Goal: Task Accomplishment & Management: Manage account settings

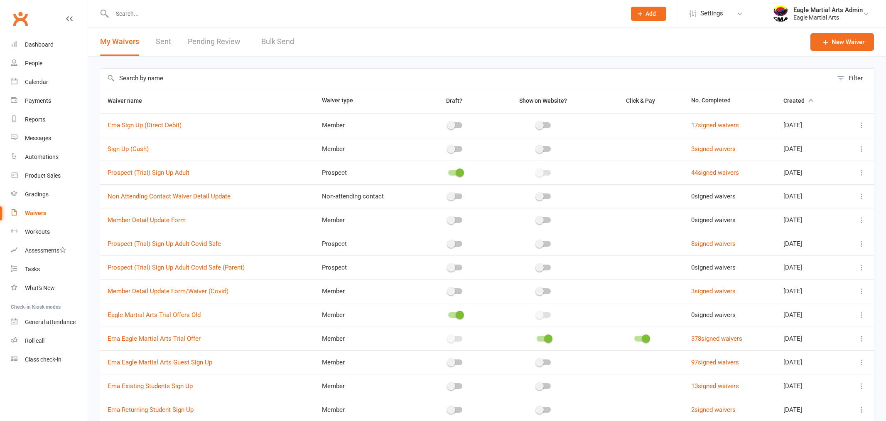
select select "100"
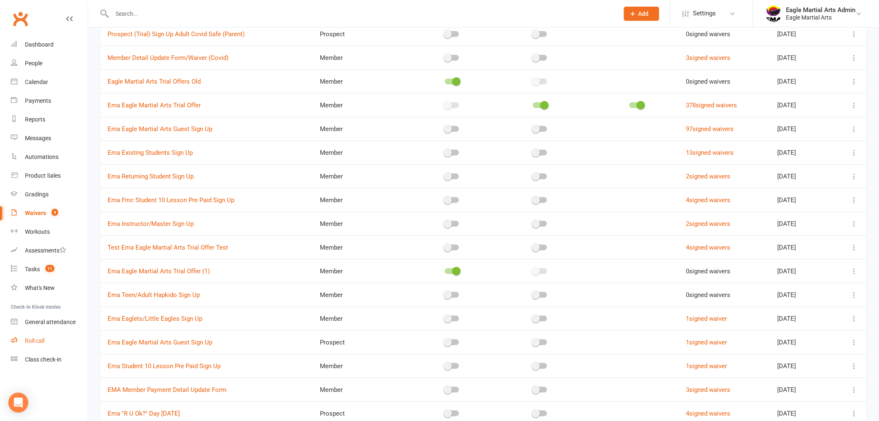
scroll to position [277, 0]
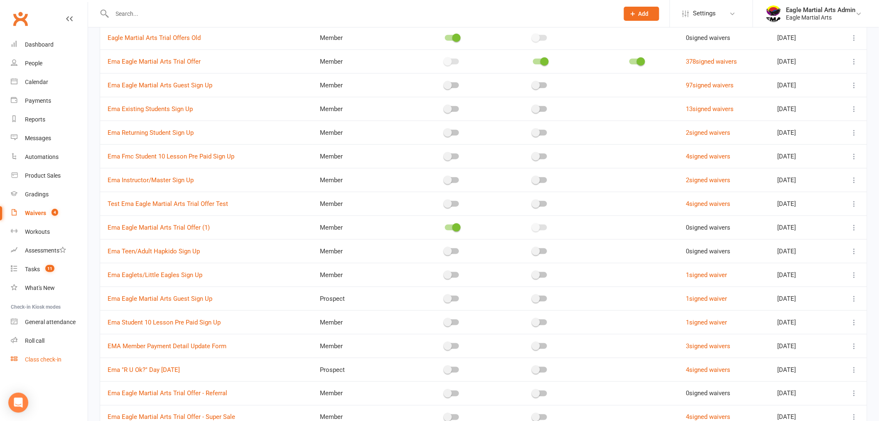
click at [49, 353] on link "Class check-in" at bounding box center [49, 359] width 77 height 19
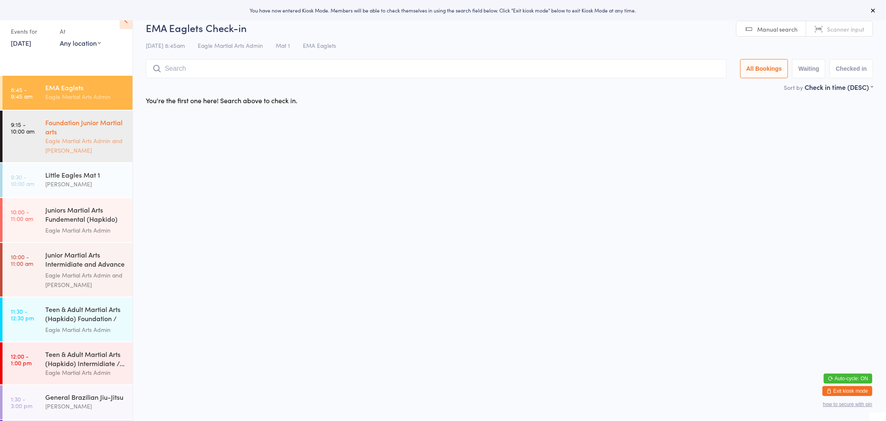
click at [56, 147] on div "Eagle Martial Arts Admin and Alex Tse" at bounding box center [85, 145] width 80 height 19
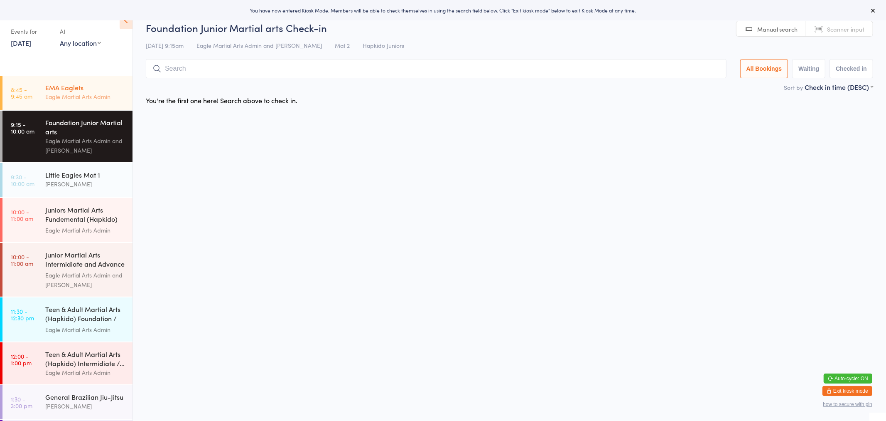
click at [55, 95] on div "Eagle Martial Arts Admin" at bounding box center [85, 97] width 80 height 10
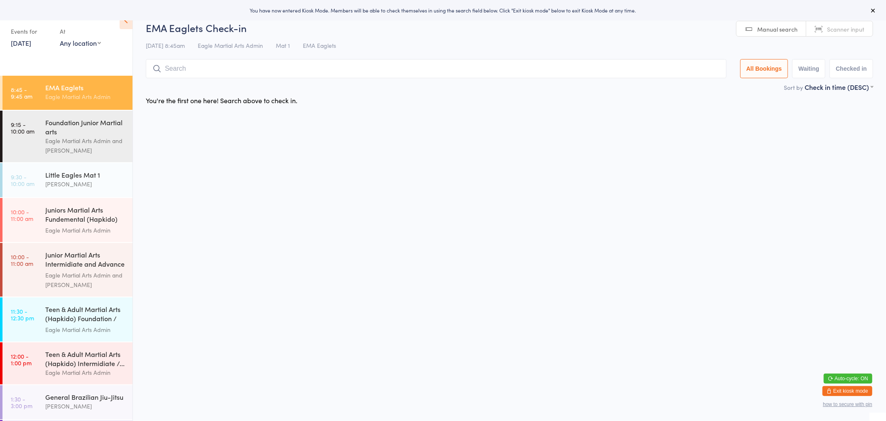
click at [205, 64] on input "search" at bounding box center [436, 68] width 581 height 19
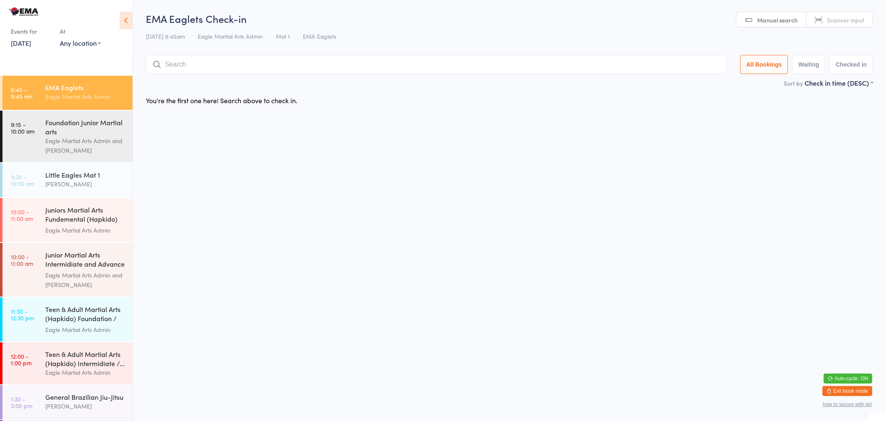
click at [299, 67] on input "search" at bounding box center [436, 64] width 581 height 19
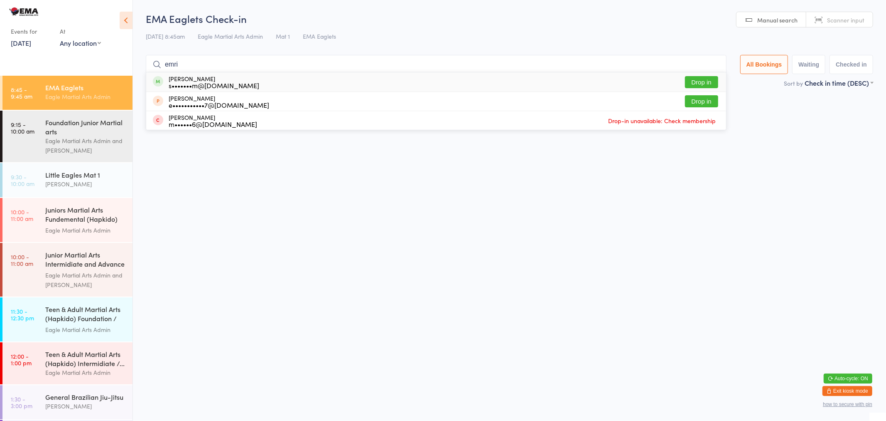
type input "emri"
click at [237, 80] on div "Emre Aday s•••••••m@live.com.au" at bounding box center [214, 81] width 91 height 13
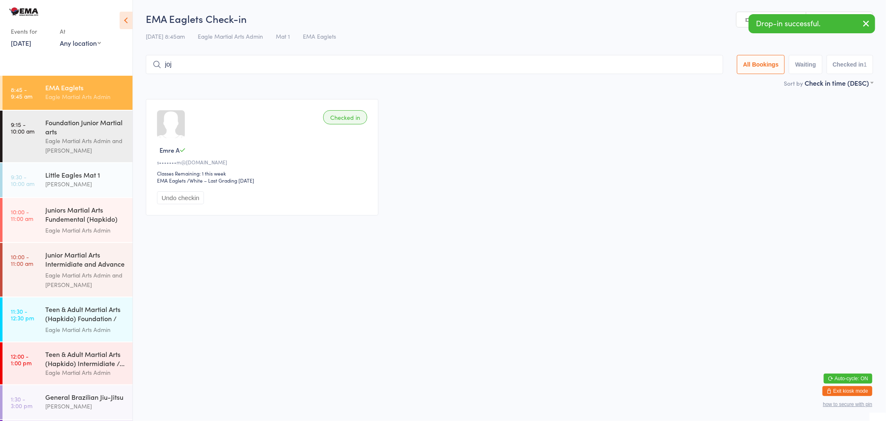
type input "jojo"
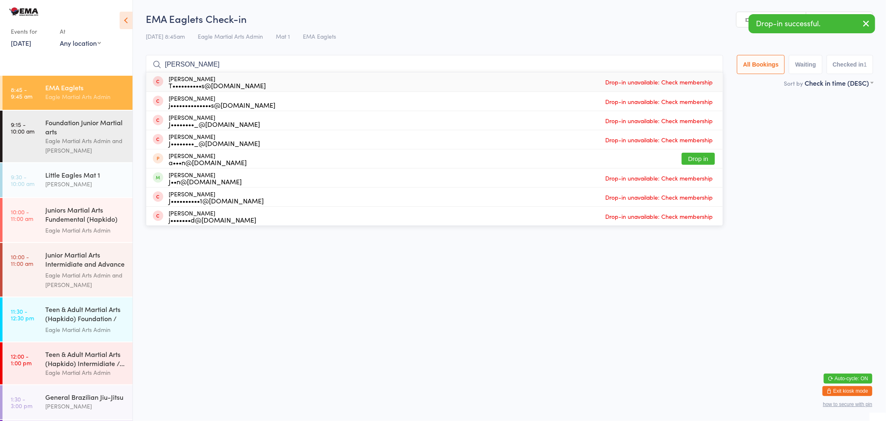
drag, startPoint x: 197, startPoint y: 66, endPoint x: 8, endPoint y: 30, distance: 192.0
click at [8, 30] on body "You have now entered Kiosk Mode. Members will be able to check themselves in us…" at bounding box center [443, 117] width 886 height 211
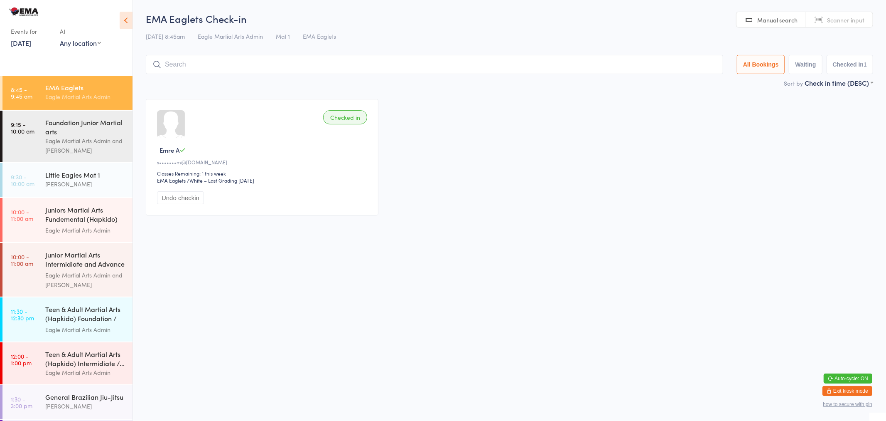
click at [274, 68] on input "search" at bounding box center [435, 64] width 578 height 19
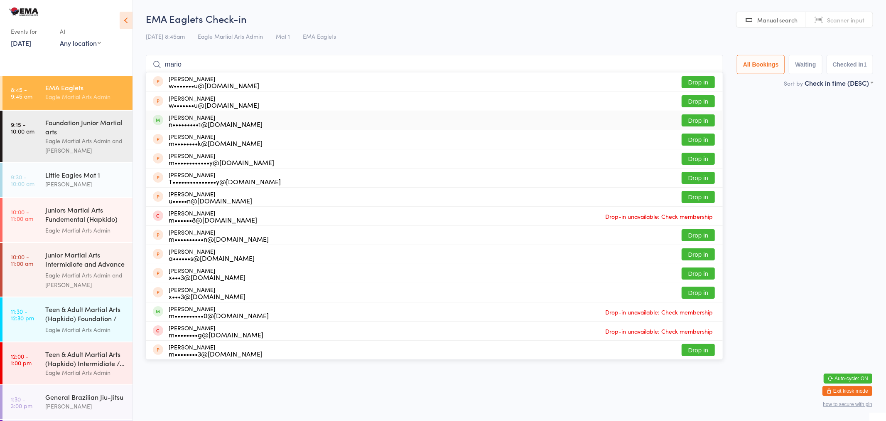
type input "mario"
click at [273, 119] on div "Mario Giannakis n•••••••••1@hotmail.com Drop in" at bounding box center [434, 120] width 577 height 19
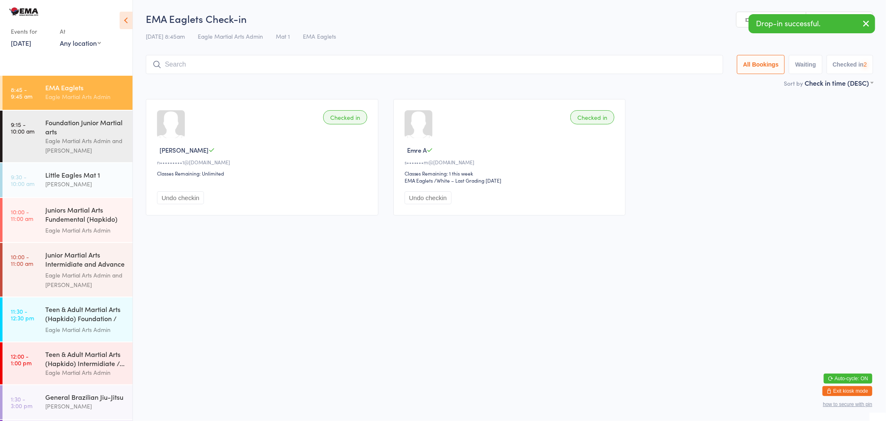
click at [259, 70] on input "search" at bounding box center [435, 64] width 578 height 19
click at [344, 67] on input "search" at bounding box center [435, 64] width 578 height 19
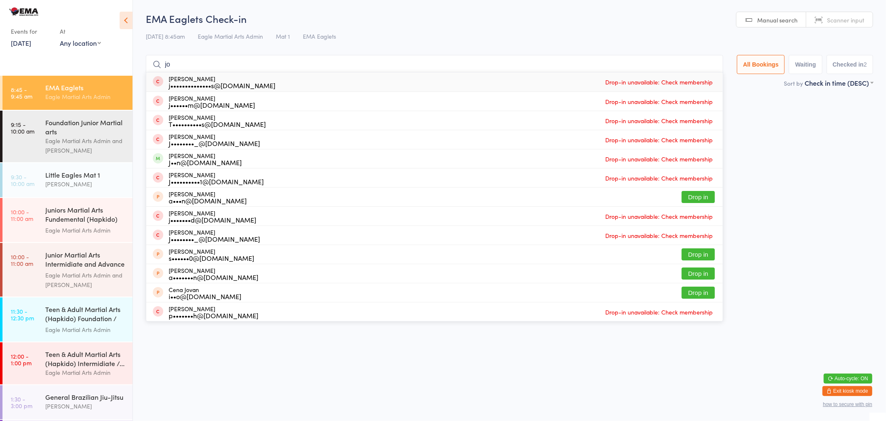
type input "j"
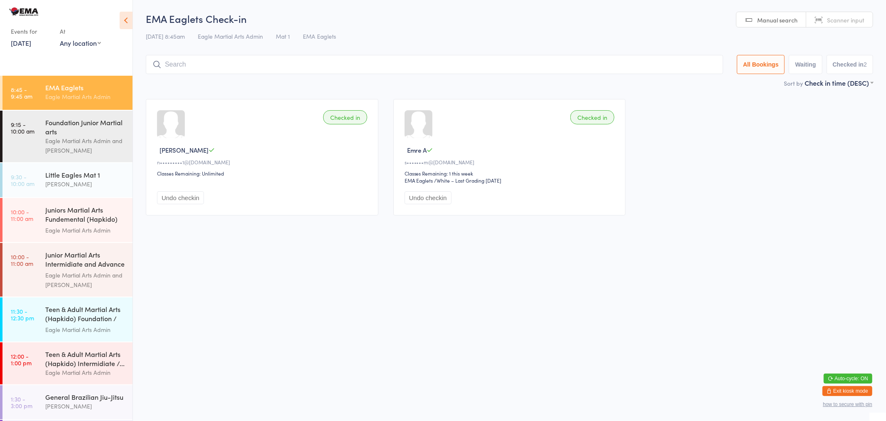
click at [237, 64] on input "search" at bounding box center [435, 64] width 578 height 19
click at [186, 74] on input "search" at bounding box center [435, 64] width 578 height 19
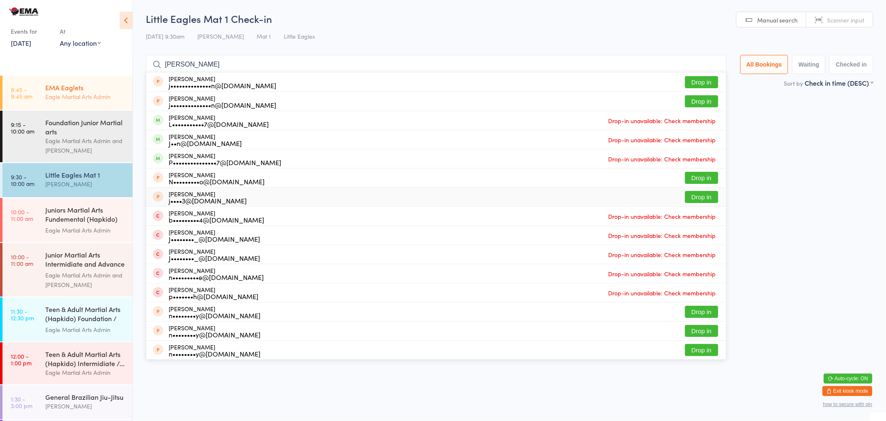
type input "johnathan"
click at [72, 107] on div "EMA Eaglets Eagle Martial Arts Admin" at bounding box center [88, 92] width 87 height 33
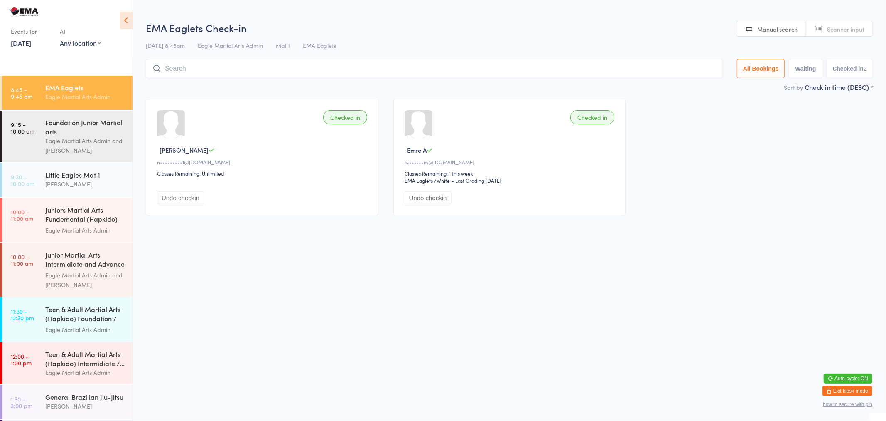
click at [213, 66] on input "search" at bounding box center [435, 68] width 578 height 19
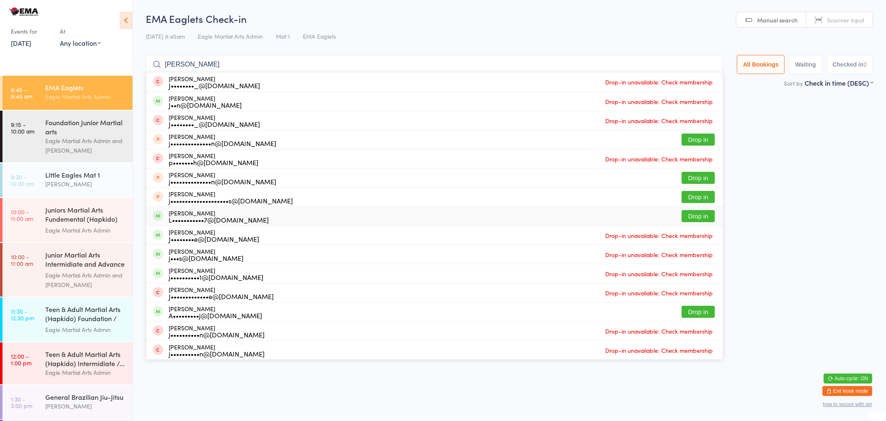
type input "johnatha"
drag, startPoint x: 268, startPoint y: 216, endPoint x: 266, endPoint y: 197, distance: 19.6
click at [267, 216] on div "Jonathan Majnaric L•••••••••••7@gmail.com Drop in" at bounding box center [434, 216] width 577 height 19
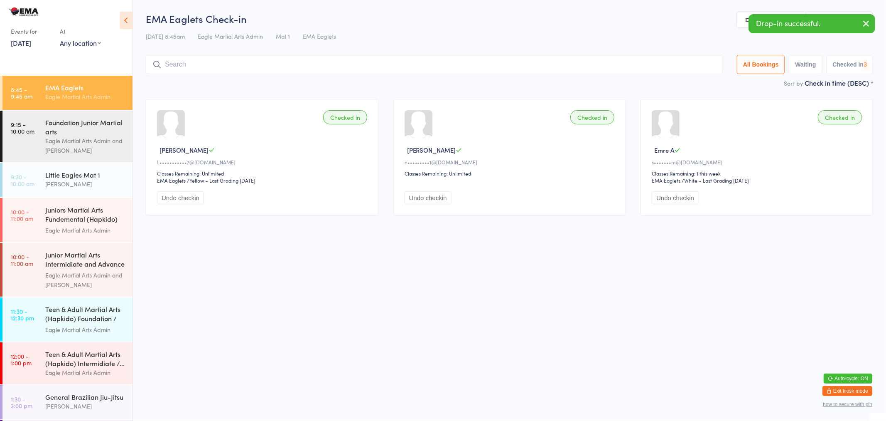
click at [179, 67] on input "search" at bounding box center [435, 64] width 578 height 19
click at [221, 57] on input "search" at bounding box center [435, 64] width 578 height 19
click at [325, 74] on input "search" at bounding box center [435, 64] width 578 height 19
click at [325, 73] on input "search" at bounding box center [435, 64] width 578 height 19
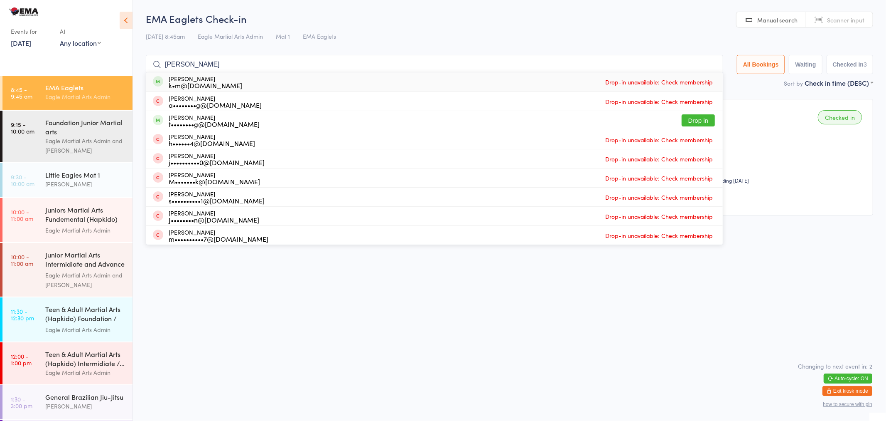
type input "harvey"
click at [208, 84] on div "k•m@wtt-global.com" at bounding box center [206, 85] width 74 height 7
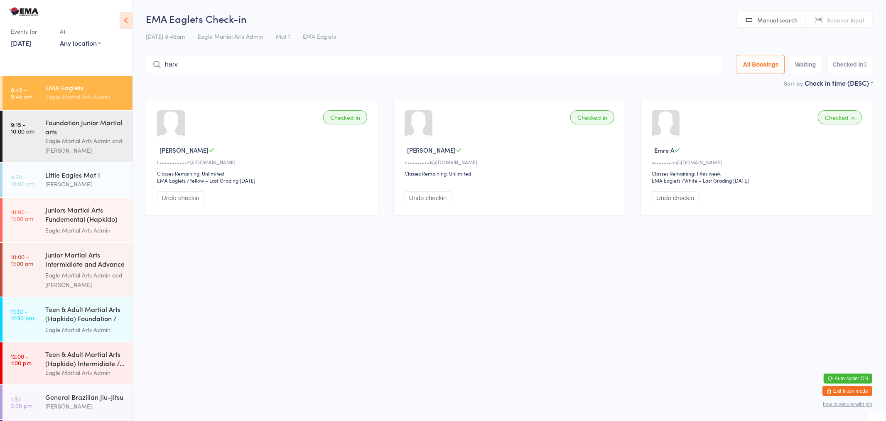
type input "harve"
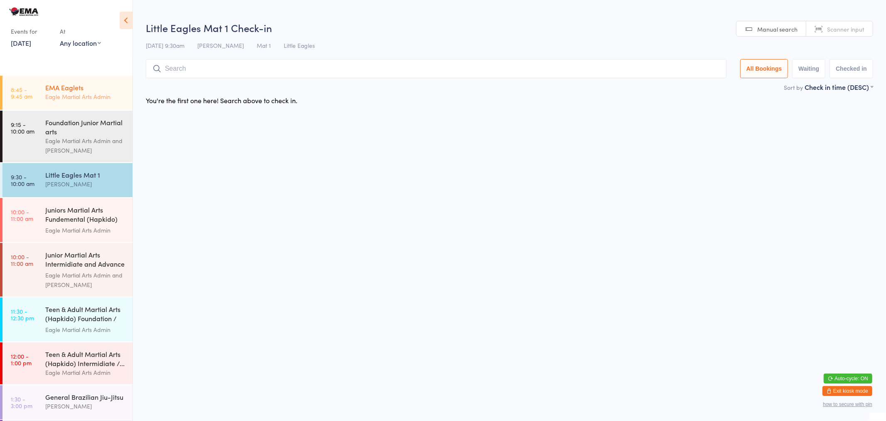
click at [86, 94] on div "Eagle Martial Arts Admin" at bounding box center [85, 97] width 80 height 10
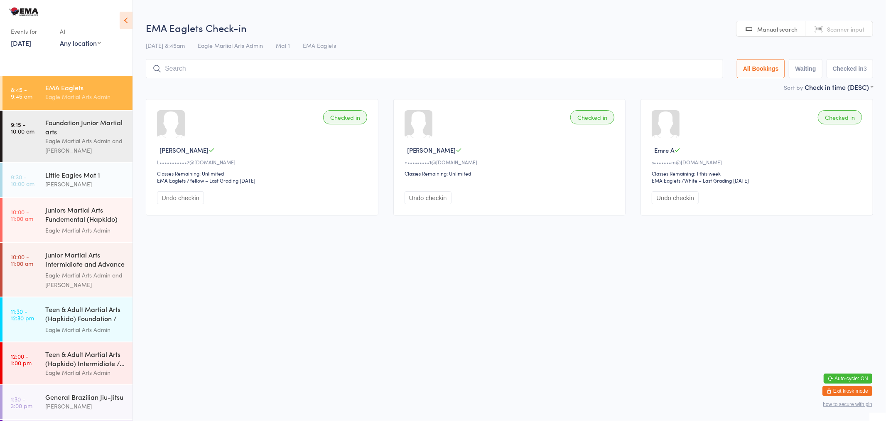
click at [226, 72] on input "search" at bounding box center [435, 68] width 578 height 19
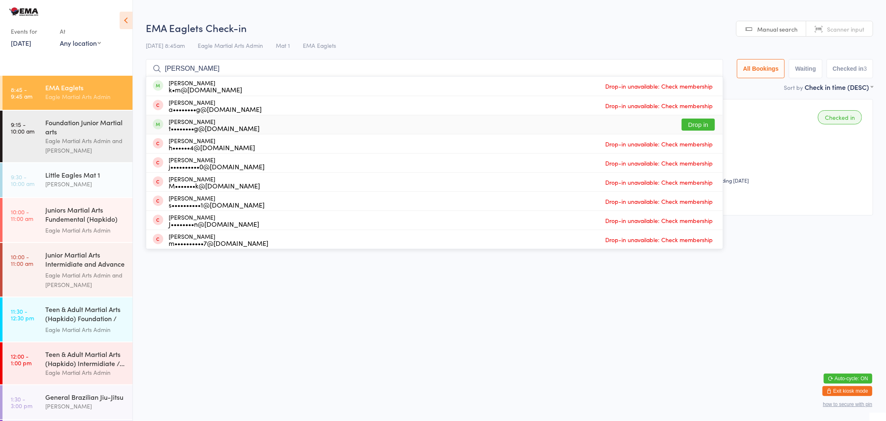
type input "harvey"
click at [217, 119] on div "Harvey Nicholas t••••••••g@hotmail.com" at bounding box center [214, 124] width 91 height 13
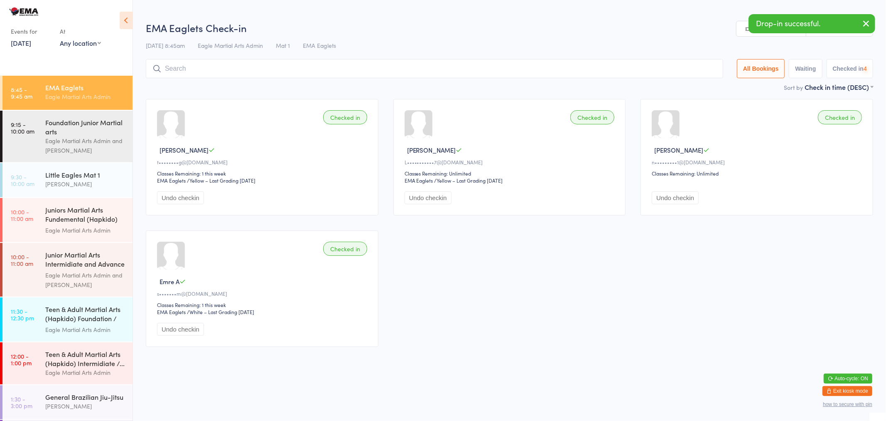
click at [206, 65] on input "search" at bounding box center [435, 68] width 578 height 19
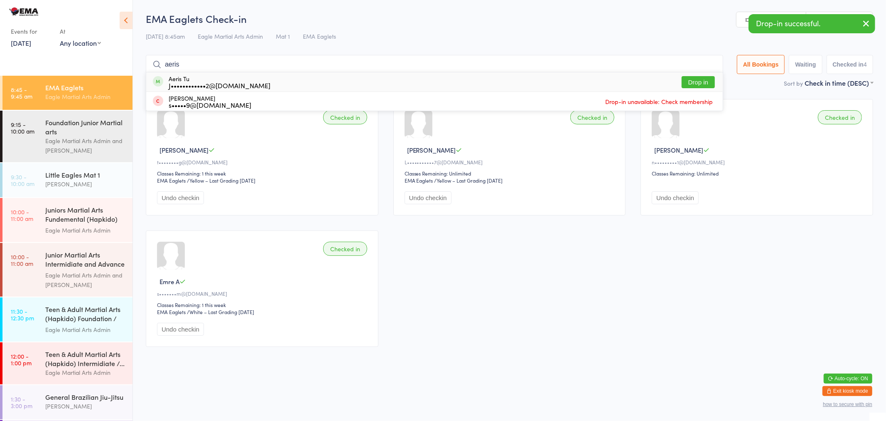
type input "aeris"
click at [209, 79] on div "Aeris Tu J••••••••••••2@gmail.com" at bounding box center [220, 81] width 102 height 13
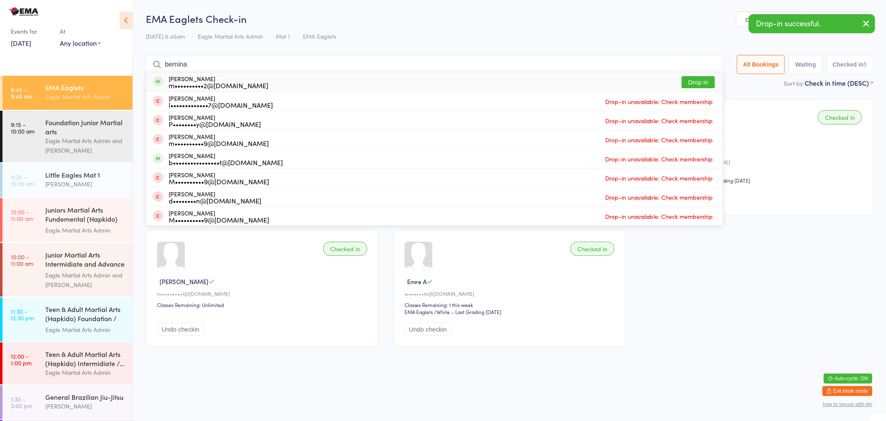
type input "bernina"
click at [212, 84] on div "m••••••••••2@gmail.com" at bounding box center [219, 85] width 100 height 7
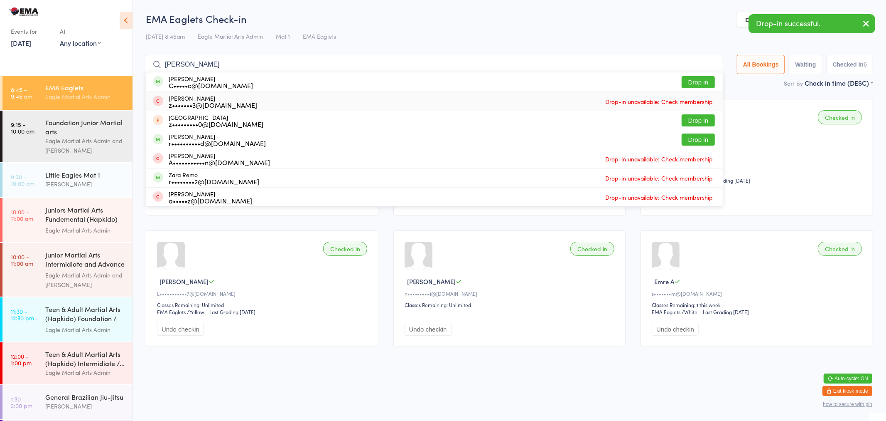
type input "zach"
click at [208, 84] on div "C•••••o@live.com" at bounding box center [211, 85] width 84 height 7
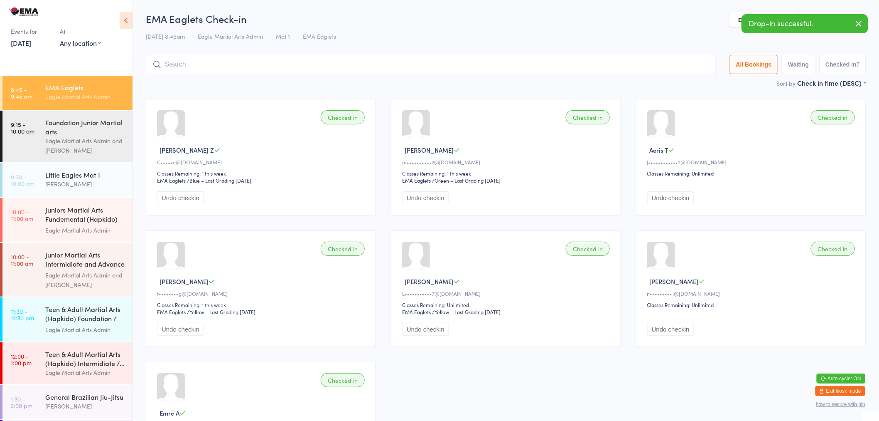
click at [206, 63] on input "search" at bounding box center [431, 64] width 571 height 19
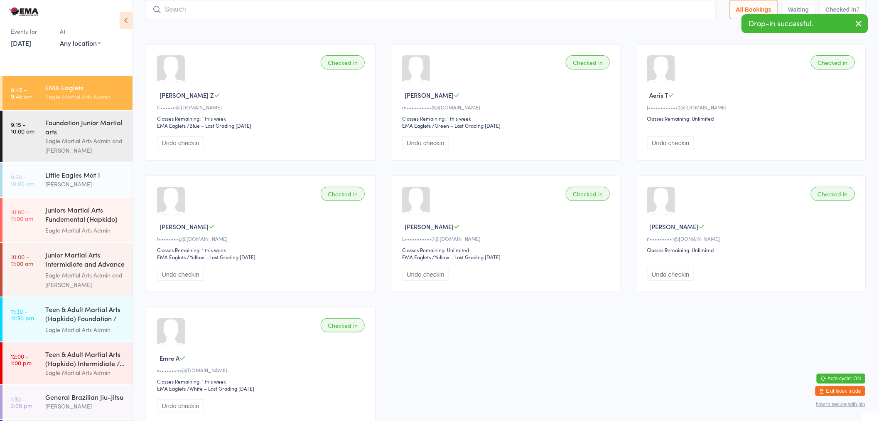
scroll to position [55, 0]
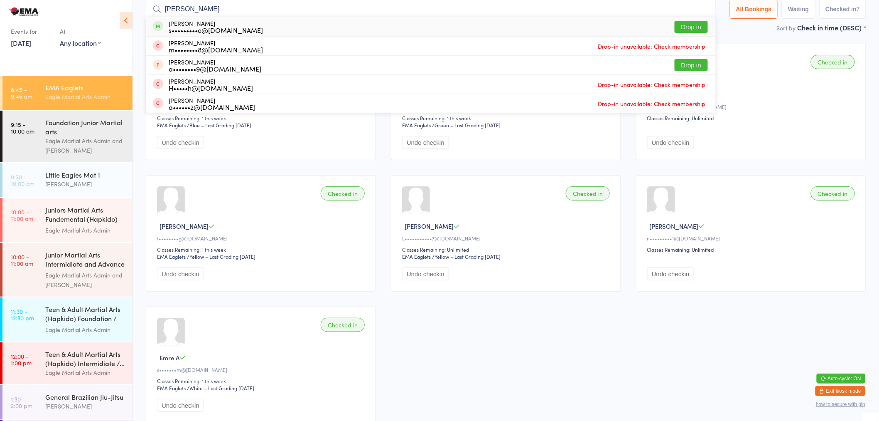
type input "leonardo"
click at [217, 27] on div "s•••••••••o@hotmail.com" at bounding box center [216, 30] width 94 height 7
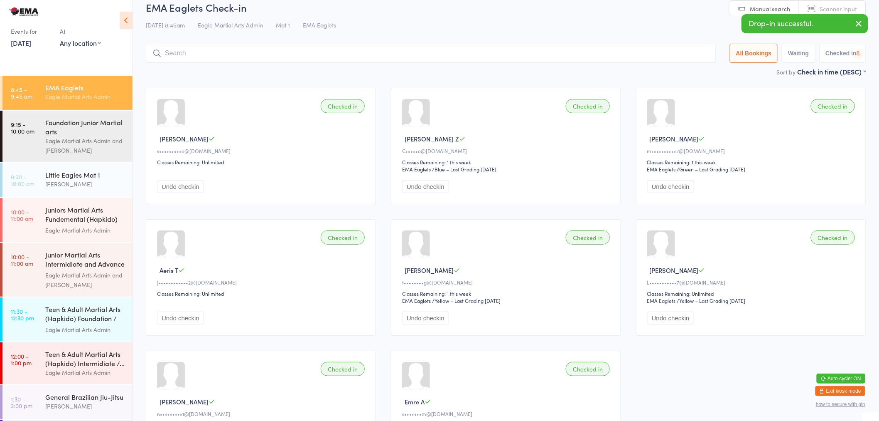
scroll to position [0, 0]
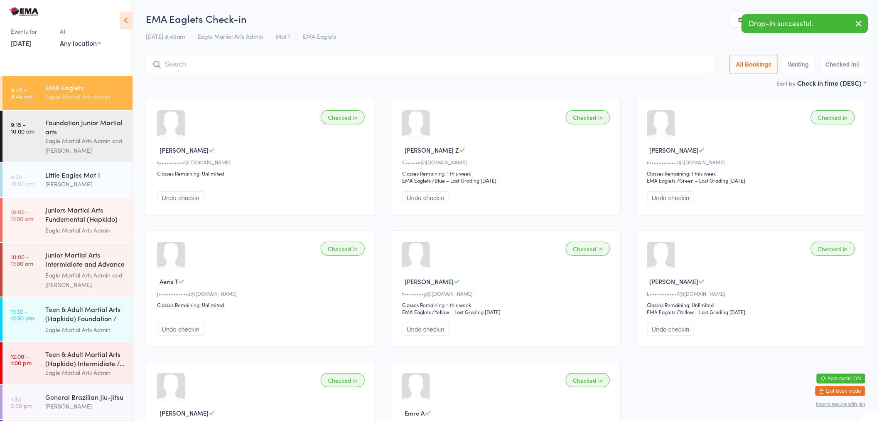
click at [204, 64] on input "search" at bounding box center [431, 64] width 571 height 19
click at [209, 59] on input "search" at bounding box center [431, 64] width 571 height 19
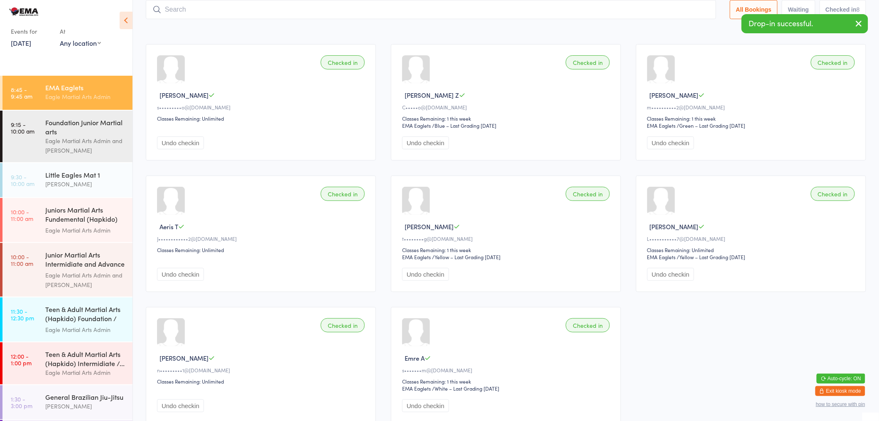
scroll to position [55, 0]
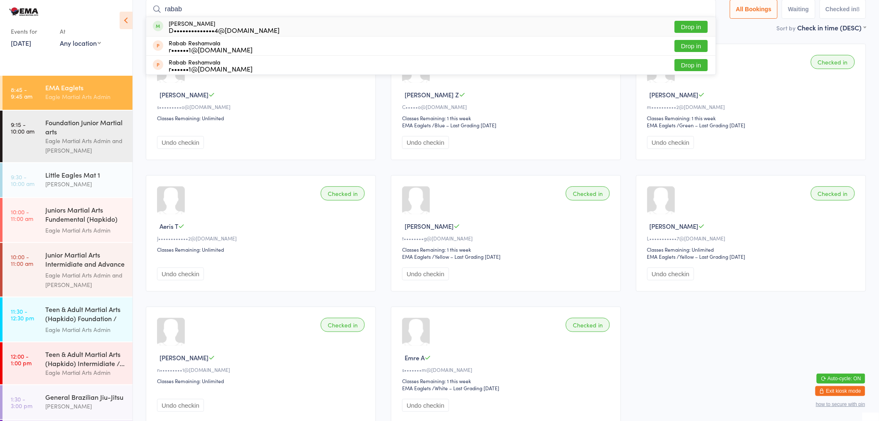
type input "rabab"
click at [198, 27] on div "D••••••••••••••4@gmail.com" at bounding box center [224, 30] width 111 height 7
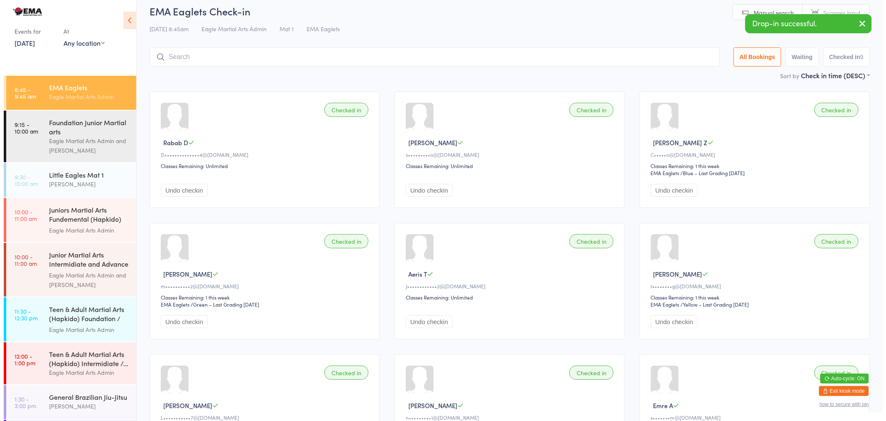
scroll to position [0, 0]
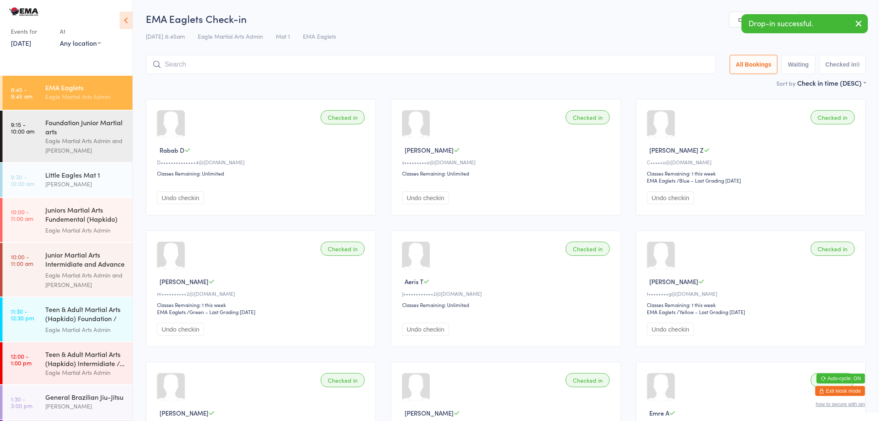
click at [821, 392] on icon "button" at bounding box center [822, 390] width 5 height 5
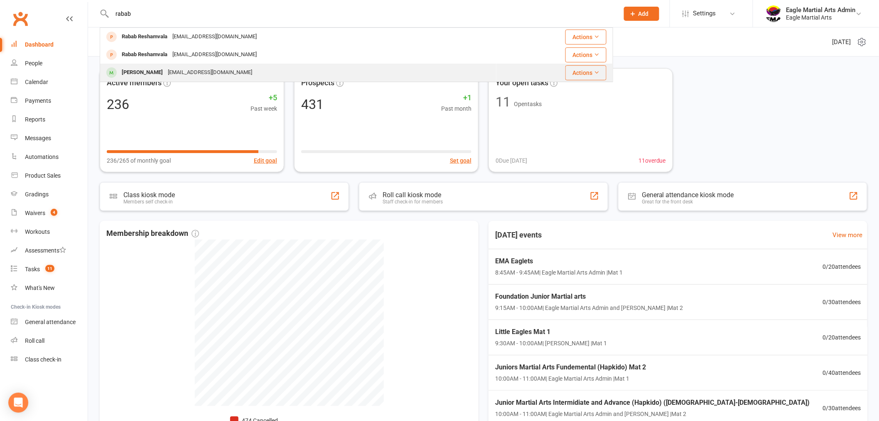
type input "rabab"
click at [157, 69] on div "[PERSON_NAME]" at bounding box center [142, 72] width 46 height 12
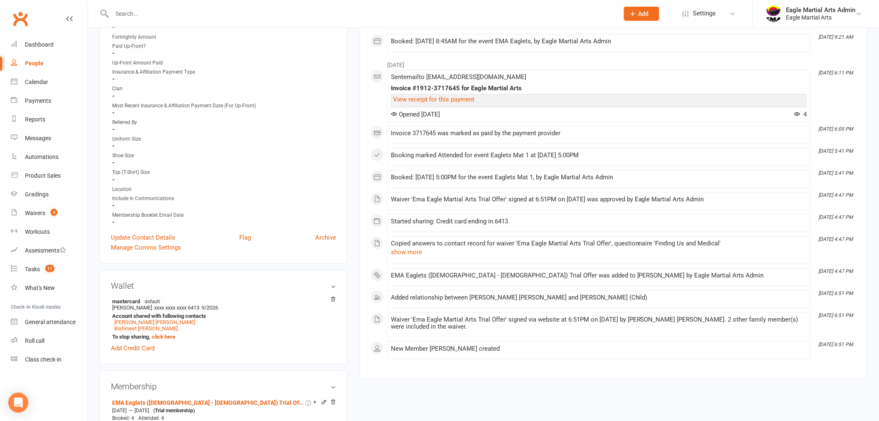
scroll to position [323, 0]
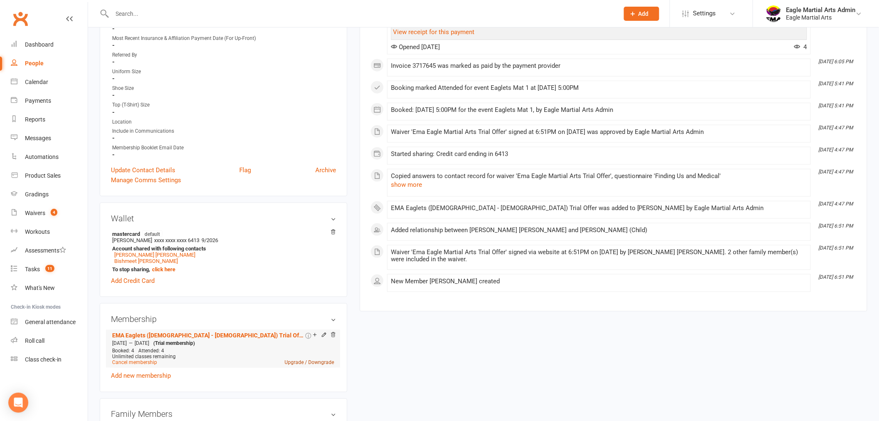
click at [288, 362] on link "Upgrade / Downgrade" at bounding box center [309, 362] width 49 height 6
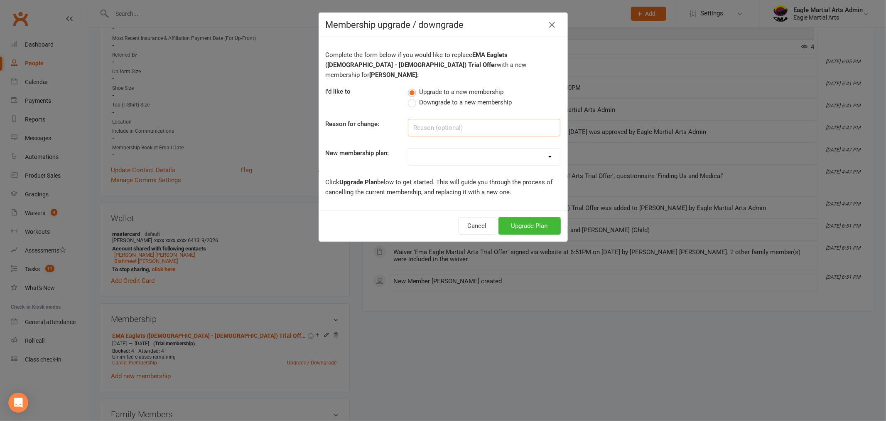
click at [455, 119] on input at bounding box center [484, 127] width 153 height 17
type input "Full Member"
click at [460, 148] on select "EMA Eaglets (3yo - 4yo) Trial Offer EMA Little Eagles (5yo - 6yo) Trial Offer E…" at bounding box center [485, 156] width 152 height 17
select select "62"
click at [409, 148] on select "EMA Eaglets (3yo - 4yo) Trial Offer EMA Little Eagles (5yo - 6yo) Trial Offer E…" at bounding box center [485, 156] width 152 height 17
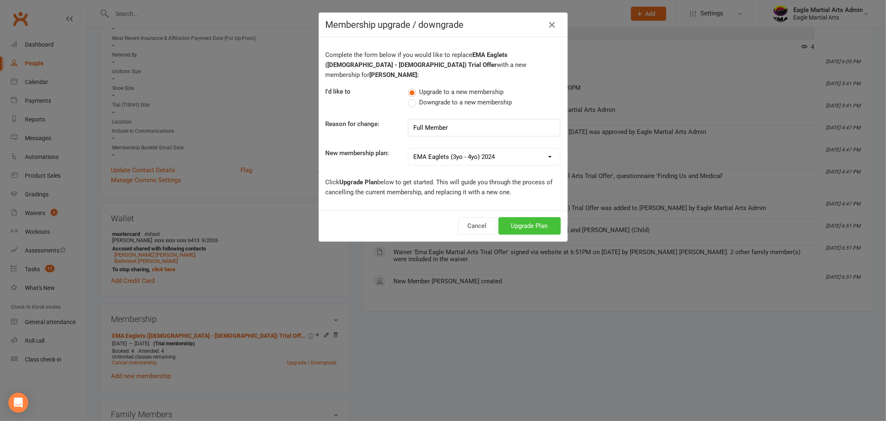
click at [527, 217] on button "Upgrade Plan" at bounding box center [530, 225] width 62 height 17
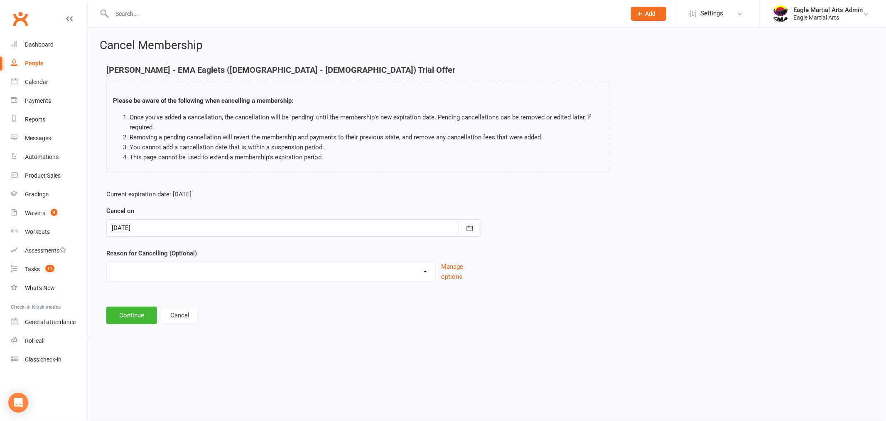
click at [275, 276] on select "10 class pass Full member Guest Only Holiday Injury Lost interest moved House /…" at bounding box center [271, 270] width 329 height 17
select select "1"
click at [107, 262] on select "10 class pass Full member Guest Only Holiday Injury Lost interest moved House /…" at bounding box center [271, 270] width 329 height 17
click at [126, 316] on button "Continue" at bounding box center [131, 314] width 51 height 17
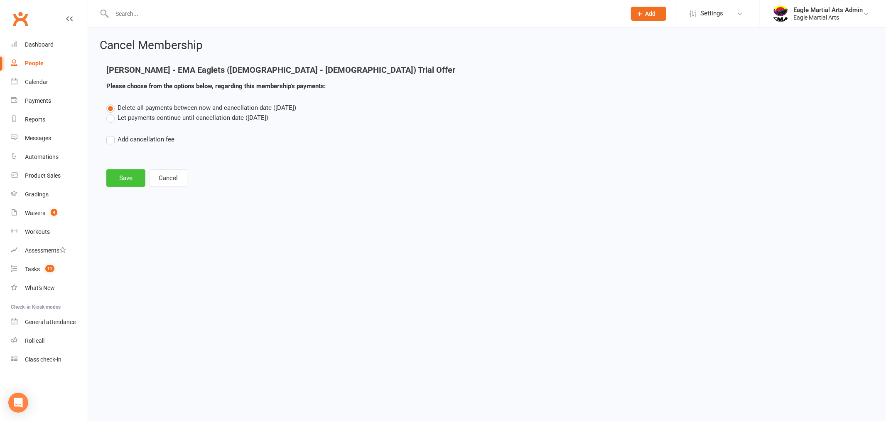
click at [129, 171] on button "Save" at bounding box center [125, 177] width 39 height 17
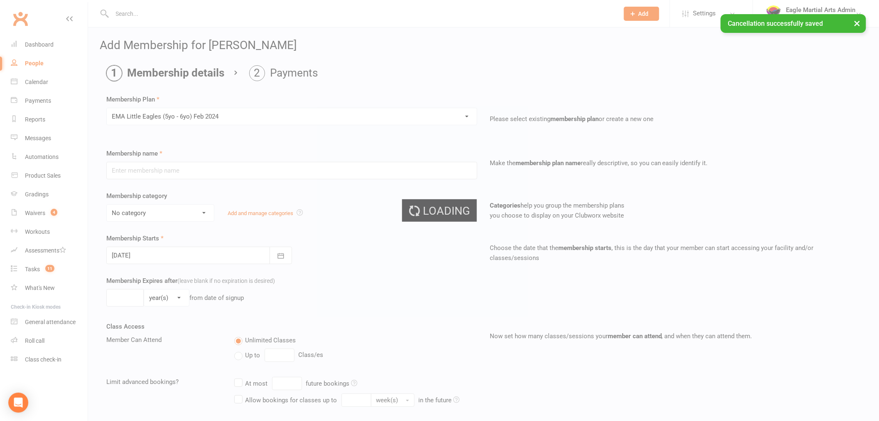
type input "EMA Little Eagles (5yo - 6yo) Feb 2024"
select select "17"
type input "0"
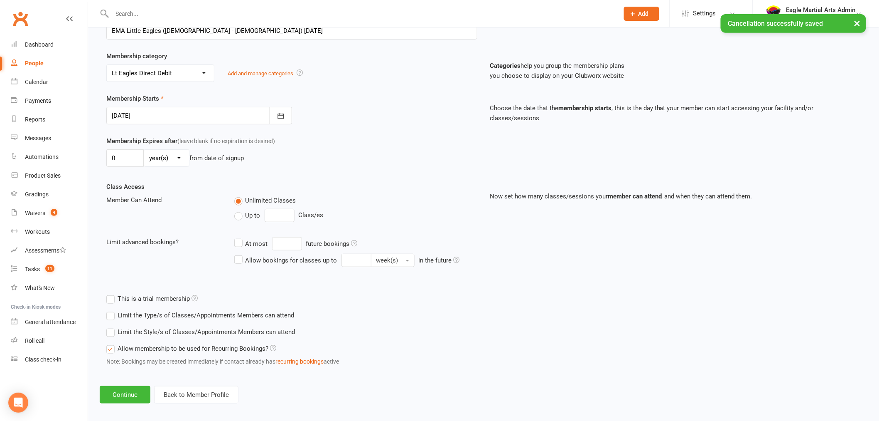
scroll to position [146, 0]
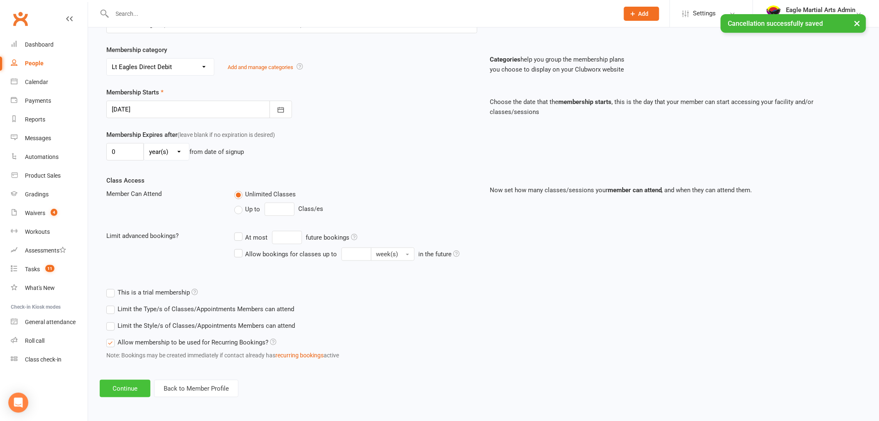
click at [130, 391] on button "Continue" at bounding box center [125, 387] width 51 height 17
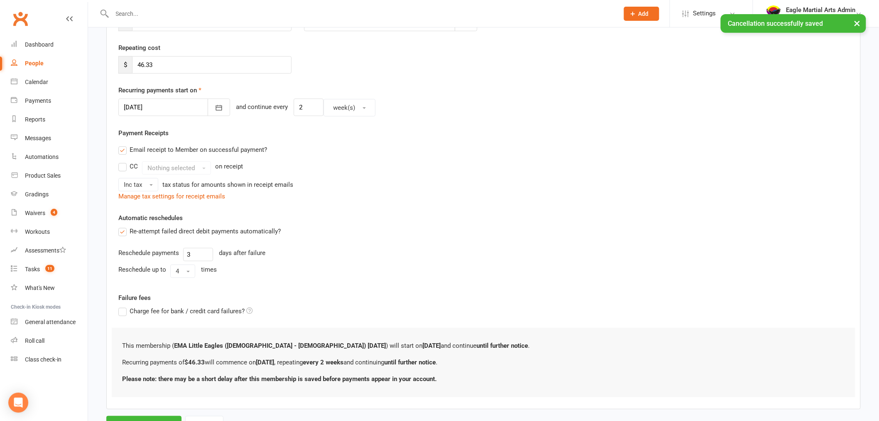
scroll to position [0, 0]
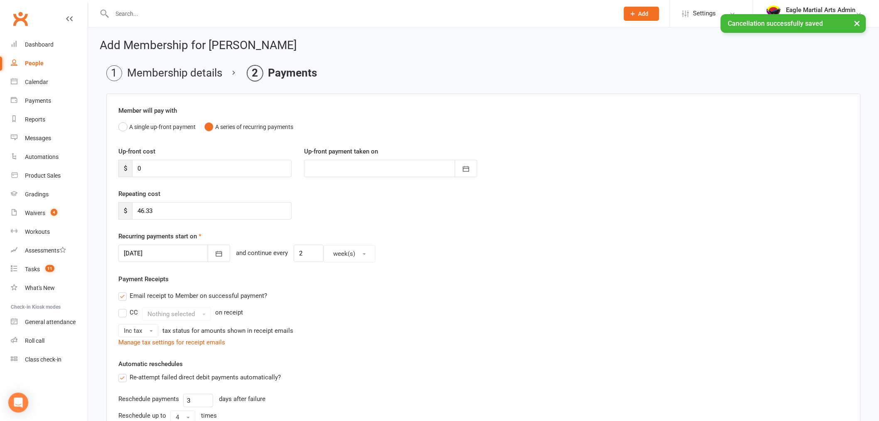
click at [167, 251] on div at bounding box center [174, 252] width 112 height 17
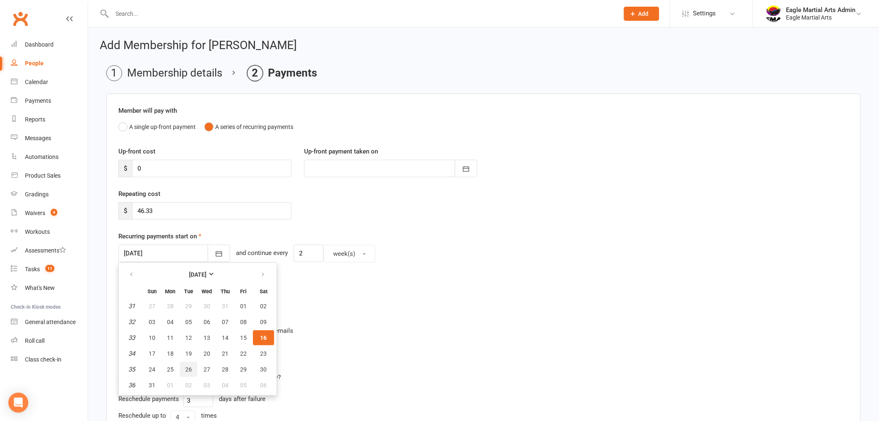
click at [189, 367] on span "26" at bounding box center [188, 369] width 7 height 7
type input "26 Aug 2025"
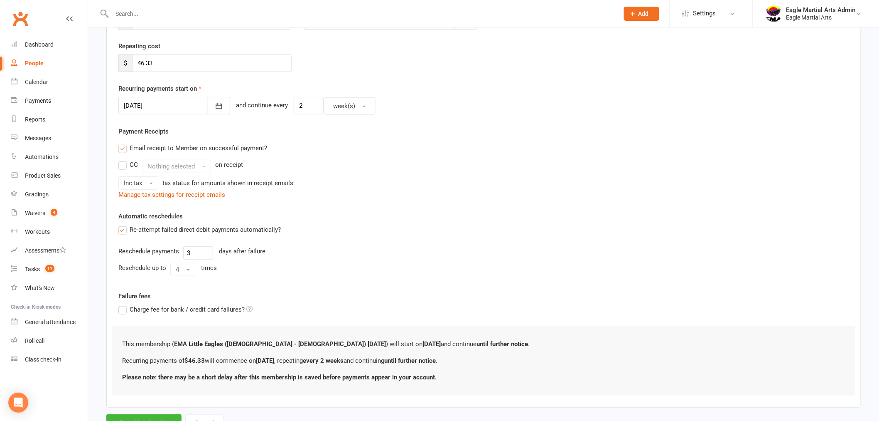
scroll to position [184, 0]
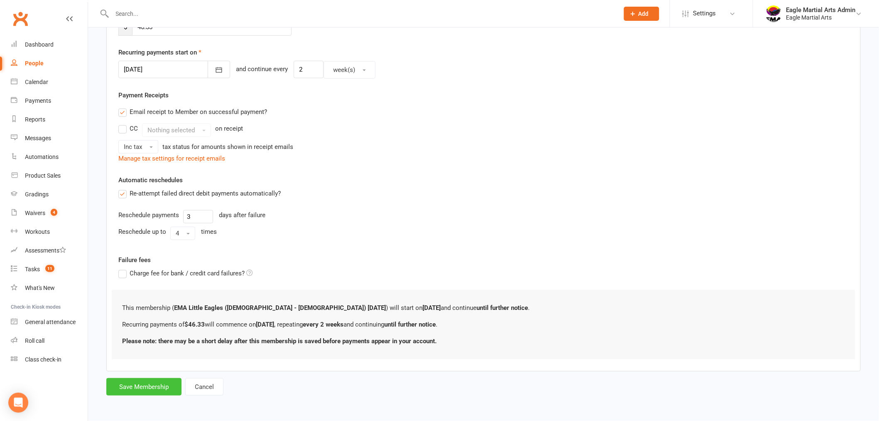
click at [152, 389] on button "Save Membership" at bounding box center [143, 386] width 75 height 17
